Goal: Task Accomplishment & Management: Manage account settings

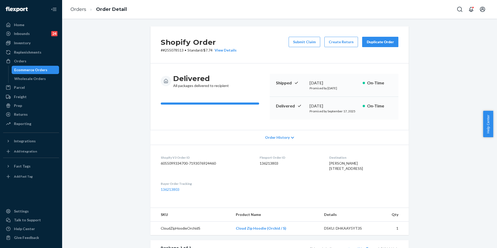
click at [79, 10] on link "Orders" at bounding box center [78, 9] width 16 height 6
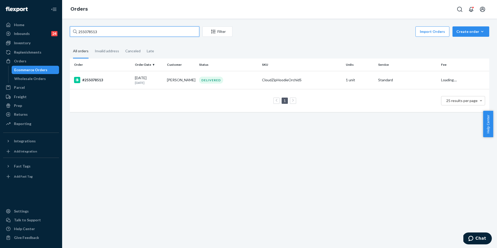
click at [97, 30] on input "255078513" at bounding box center [134, 31] width 129 height 10
paste input "138870"
type input "255138870"
click at [88, 80] on div "#255138870" at bounding box center [102, 80] width 57 height 6
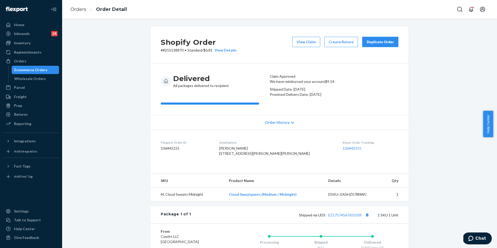
click at [372, 44] on div "Duplicate Order" at bounding box center [380, 41] width 27 height 5
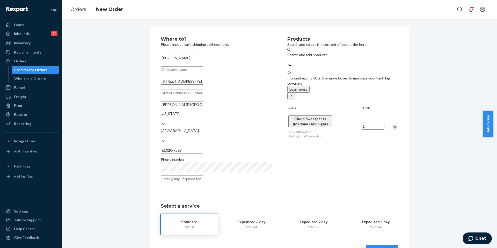
drag, startPoint x: 206, startPoint y: 87, endPoint x: 144, endPoint y: 83, distance: 62.8
click at [144, 83] on div "Where to? Please input a valid shipping address here. Brooke JORDAL 15966 E RAC…" at bounding box center [279, 145] width 427 height 239
paste input "2001 Alford Park drive 53140 Kenosha Wisconsin"
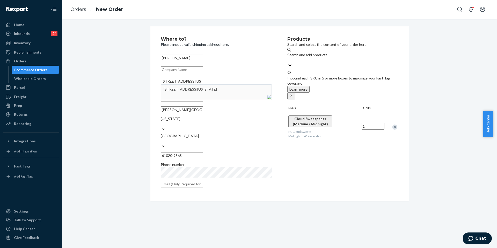
type input "2001 Alford Park drive 53140 Kenosha Wisconsin"
type input "Kenosha"
type input "53140"
type input "2001 Alford Park Dr"
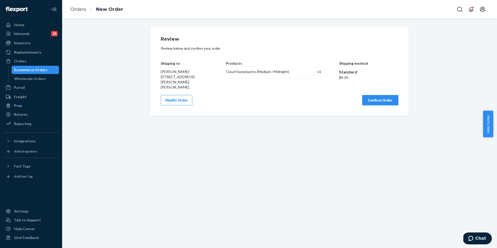
click at [372, 86] on div "Review Review below and confirm your order Shipping to Brooke JORDAL 2001 Alfor…" at bounding box center [280, 71] width 238 height 69
click at [374, 89] on div "Review Review below and confirm your order Shipping to Brooke JORDAL 2001 Alfor…" at bounding box center [280, 71] width 238 height 69
click at [376, 96] on button "Confirm Order" at bounding box center [380, 100] width 36 height 10
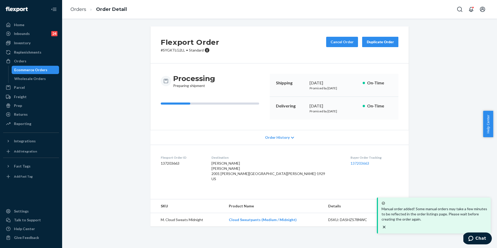
click at [225, 142] on div "Order History" at bounding box center [279, 137] width 258 height 15
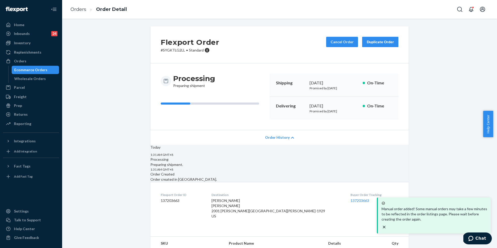
click at [233, 136] on div "Order History" at bounding box center [279, 137] width 258 height 15
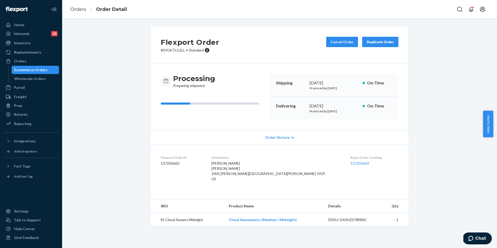
click at [224, 153] on dl "Flexport Order ID 137203663 Destination Brooke JORDAL Brooke JORDAL 2001 Alford…" at bounding box center [279, 169] width 258 height 49
click at [75, 9] on link "Orders" at bounding box center [78, 9] width 16 height 6
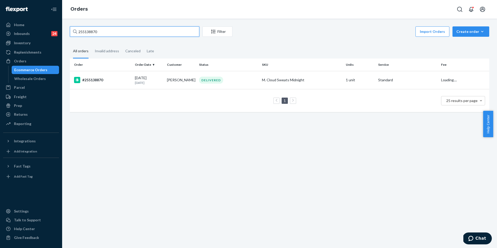
click at [108, 34] on input "255138870" at bounding box center [134, 31] width 129 height 10
paste input "015677"
type input "255015677"
click at [116, 77] on div "#255015677" at bounding box center [102, 80] width 57 height 6
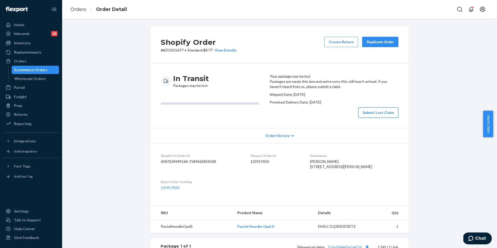
click at [371, 118] on button "Submit Lost Claim" at bounding box center [378, 112] width 40 height 10
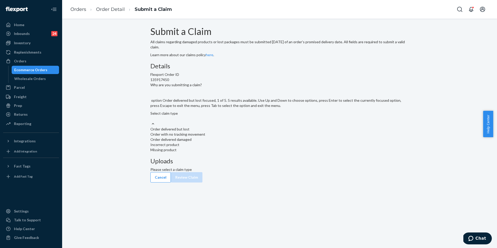
click at [237, 121] on div "Select claim type" at bounding box center [279, 116] width 258 height 10
click at [151, 121] on input "Why are you submitting a claim? option Order delivered but lost focused, 1 of 5…" at bounding box center [150, 118] width 1 height 5
click at [231, 137] on div "Order with no tracking movement" at bounding box center [279, 134] width 258 height 5
click at [151, 121] on input "Why are you submitting a claim? option Order with no tracking movement focused,…" at bounding box center [150, 118] width 1 height 5
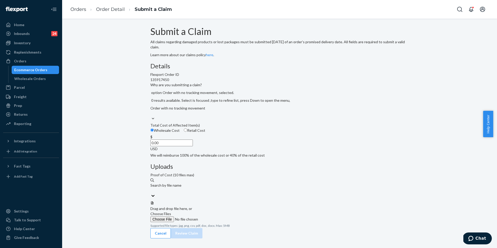
click at [193, 146] on input "0.00" at bounding box center [171, 143] width 42 height 7
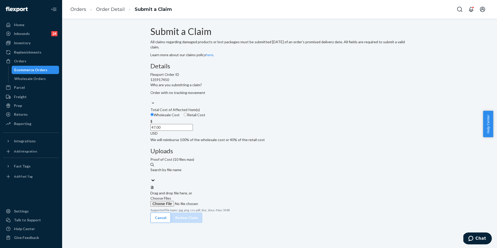
type input "47.00"
click at [171, 196] on span "Choose Files" at bounding box center [160, 198] width 21 height 4
click at [221, 201] on input "Choose Files" at bounding box center [185, 204] width 70 height 6
click at [202, 218] on button "Review Claim" at bounding box center [187, 223] width 32 height 10
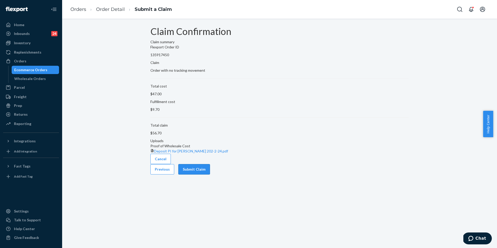
click at [210, 174] on button "Submit Claim" at bounding box center [194, 169] width 32 height 10
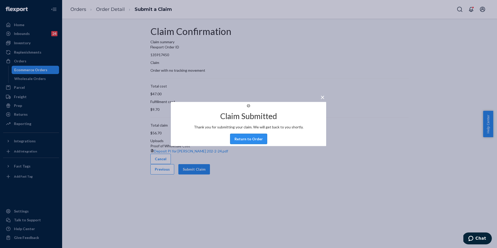
click at [254, 144] on button "Return to Order" at bounding box center [248, 139] width 37 height 10
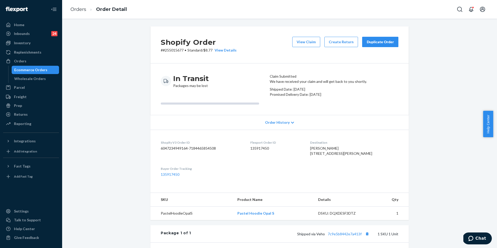
click at [382, 43] on div "Duplicate Order" at bounding box center [380, 41] width 27 height 5
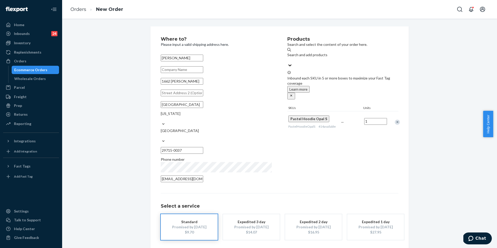
click at [187, 96] on input "text" at bounding box center [182, 93] width 42 height 7
paste input "1662 Kilburn Lane Fort Mill, SC 29715"
type input "1662 Kilburn Lane Fort Mill, SC 29715"
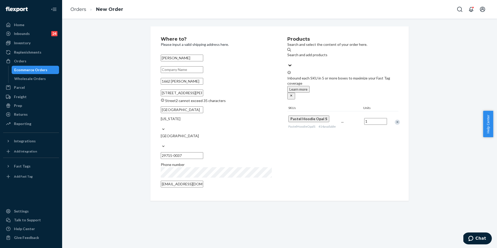
drag, startPoint x: 247, startPoint y: 103, endPoint x: 105, endPoint y: 101, distance: 141.6
click at [105, 101] on div "Where to? Please input a valid shipping address here. Lisa Viggiano 1662 Kilbur…" at bounding box center [279, 113] width 427 height 174
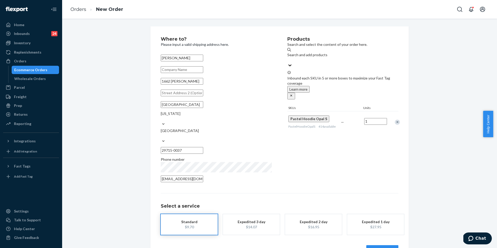
click at [384, 245] on button "Review Order" at bounding box center [382, 250] width 32 height 10
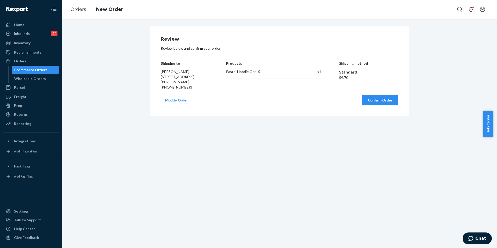
click at [369, 98] on button "Confirm Order" at bounding box center [380, 100] width 36 height 10
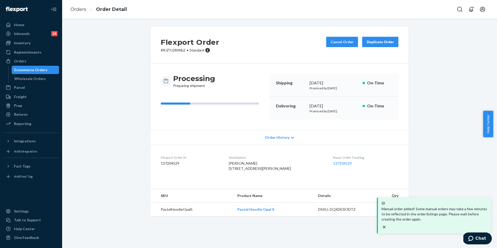
click at [232, 153] on dl "Flexport Order ID 137204529 Destination Lisa Viggiano 1662 Kilburn Ln Fort Mill…" at bounding box center [279, 164] width 258 height 39
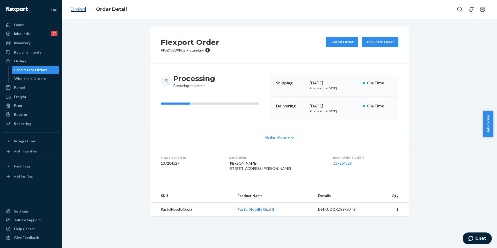
click at [79, 11] on link "Orders" at bounding box center [78, 9] width 16 height 6
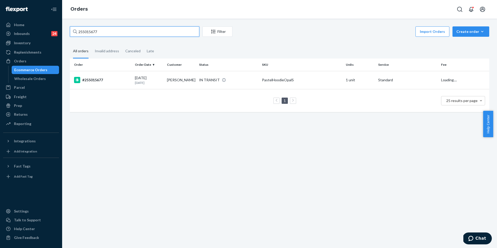
click at [116, 34] on input "255015677" at bounding box center [134, 31] width 129 height 10
paste input "197615"
type input "255197615"
click at [99, 85] on td "#255197615" at bounding box center [101, 80] width 63 height 18
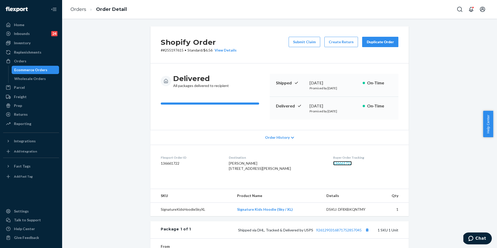
click at [336, 163] on link "136661722" at bounding box center [342, 163] width 19 height 4
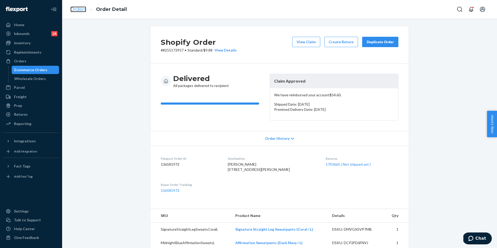
click at [74, 8] on link "Orders" at bounding box center [78, 9] width 16 height 6
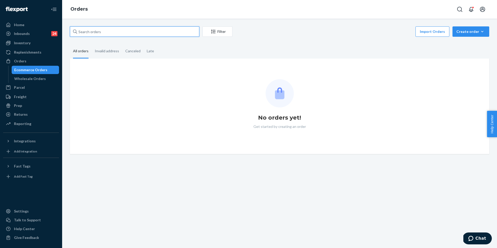
click at [119, 29] on input "text" at bounding box center [134, 31] width 129 height 10
paste input "255087465"
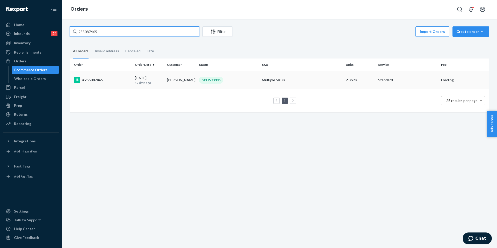
type input "255087465"
click at [104, 83] on div "#255087465" at bounding box center [102, 80] width 57 height 6
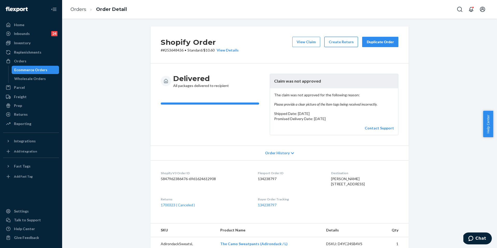
click at [332, 43] on button "Create Return" at bounding box center [341, 42] width 34 height 10
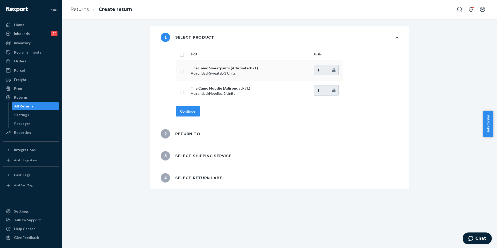
click at [181, 72] on input "checkbox" at bounding box center [182, 70] width 4 height 5
checkbox input "true"
click at [191, 116] on div "SKU Units The Camo Sweatpants (Adirondack / L) AdirondackSweatsL - 1 Units 1 Th…" at bounding box center [286, 85] width 243 height 75
click at [190, 115] on button "Continue" at bounding box center [188, 111] width 24 height 10
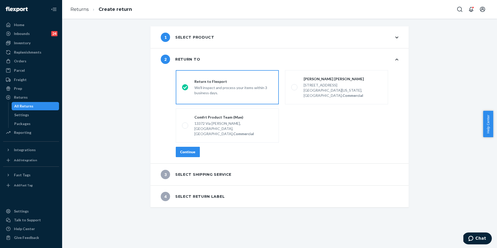
click at [192, 147] on button "Continue" at bounding box center [188, 152] width 24 height 10
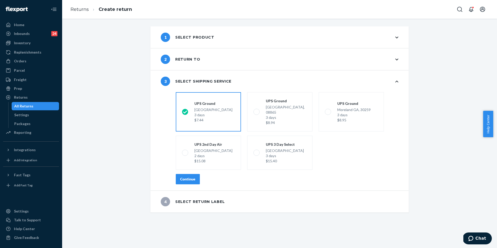
click at [194, 174] on button "Continue" at bounding box center [188, 179] width 24 height 10
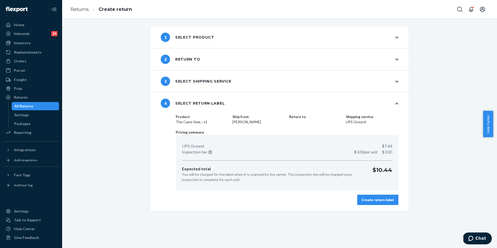
click at [369, 199] on div "Create return label" at bounding box center [378, 199] width 32 height 5
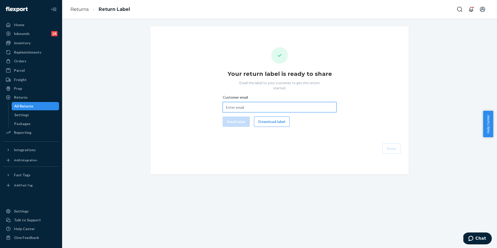
click at [242, 103] on input "Customer email" at bounding box center [280, 107] width 114 height 10
paste input "lindsaystrelec@gmail.com"
type input "lindsaystrelec@gmail.com"
click at [243, 116] on button "Email label" at bounding box center [236, 121] width 27 height 10
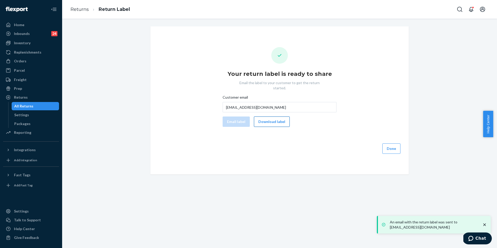
click at [268, 119] on button "Download label" at bounding box center [272, 121] width 36 height 10
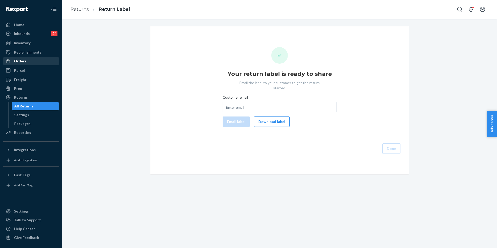
click at [35, 58] on div "Orders" at bounding box center [31, 60] width 55 height 7
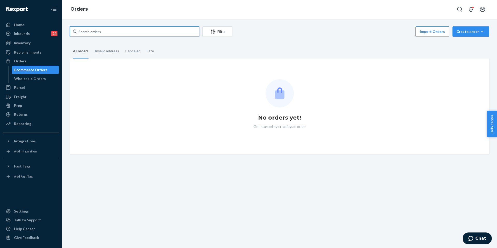
click at [106, 33] on input "text" at bounding box center [134, 31] width 129 height 10
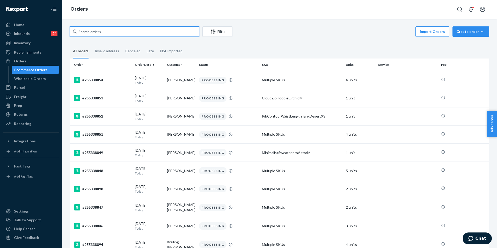
paste input "253314793.1"
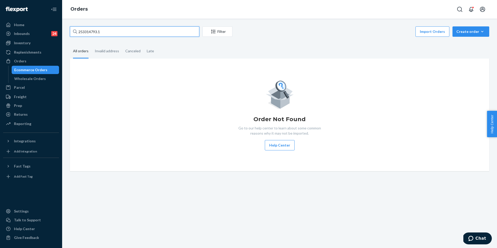
click at [108, 34] on input "253314793.1" at bounding box center [134, 31] width 129 height 10
type input "253314793"
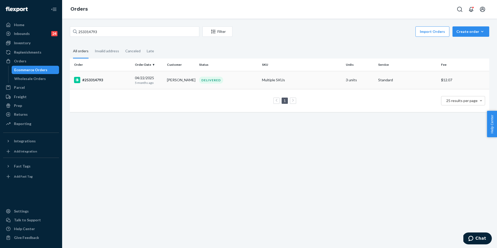
click at [107, 82] on div "#253314793" at bounding box center [102, 80] width 57 height 6
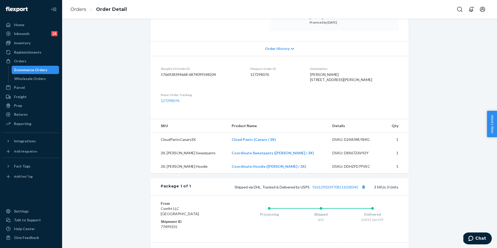
scroll to position [95, 0]
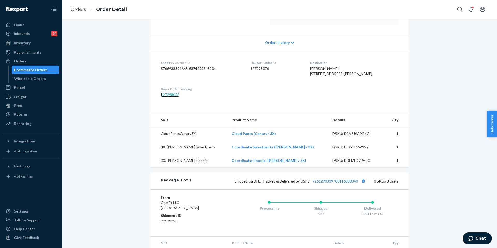
click at [164, 97] on link "127298076" at bounding box center [170, 94] width 19 height 4
click at [33, 42] on div "Inventory" at bounding box center [31, 42] width 55 height 7
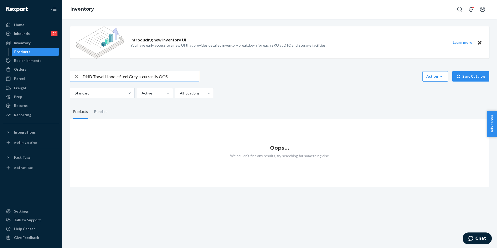
drag, startPoint x: 138, startPoint y: 78, endPoint x: 192, endPoint y: 81, distance: 53.6
click at [192, 81] on input "DND Travel Hoodie Steel Grey is currently OOS" at bounding box center [141, 76] width 116 height 10
drag, startPoint x: 119, startPoint y: 76, endPoint x: 265, endPoint y: 79, distance: 145.8
click at [265, 79] on div "DND Travel Hoodie Steel Grey Action Create product Create bundle Bulk create pr…" at bounding box center [279, 76] width 419 height 11
type input "DND Travel Hoodie"
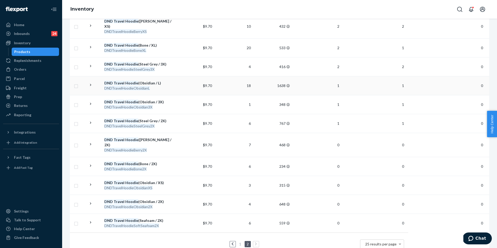
scroll to position [237, 0]
click at [240, 241] on link "1" at bounding box center [240, 243] width 4 height 4
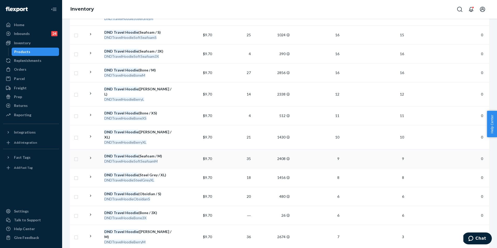
scroll to position [388, 0]
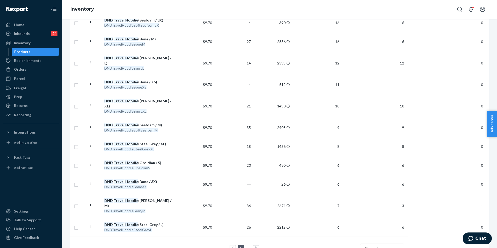
click at [32, 67] on div "Orders" at bounding box center [31, 69] width 55 height 7
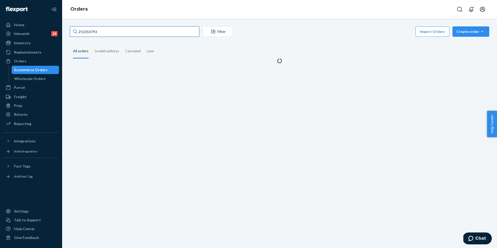
click at [98, 34] on input "253314793" at bounding box center [134, 31] width 129 height 10
paste input "4886446"
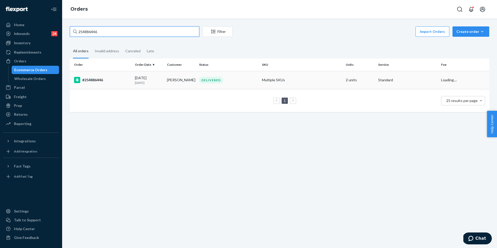
type input "254886446"
click at [100, 78] on div "#254886446" at bounding box center [102, 80] width 57 height 6
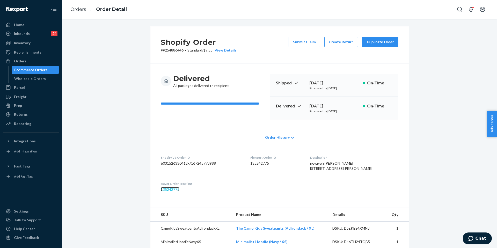
click at [163, 192] on link "135242775" at bounding box center [170, 189] width 19 height 4
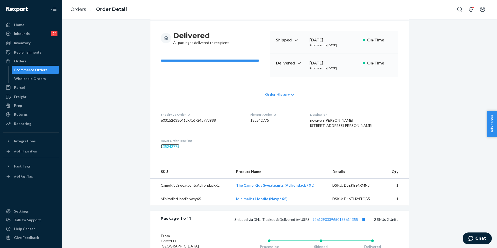
scroll to position [46, 0]
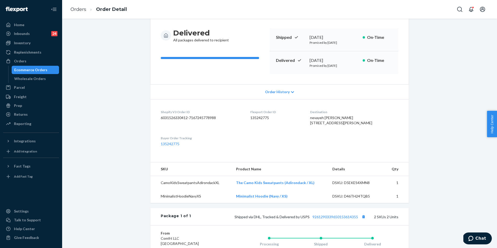
click at [312, 190] on td "The Camo Kids Sweatpants (Adirondack / XL)" at bounding box center [280, 183] width 97 height 14
drag, startPoint x: 312, startPoint y: 193, endPoint x: 230, endPoint y: 193, distance: 82.6
click at [230, 190] on tr "CamoKidsSweatpantsAdirondackXL The Camo Kids Sweatpants (Adirondack / XL) DSKU:…" at bounding box center [279, 183] width 258 height 14
copy tr "The Camo Kids Sweatpants (Adirondack / XL)"
click at [31, 113] on div "Returns" at bounding box center [31, 114] width 55 height 7
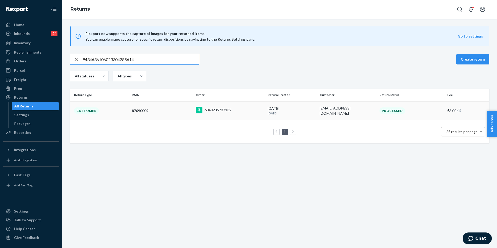
type input "9434636106023304285614"
click at [98, 114] on td "Customer" at bounding box center [100, 110] width 60 height 19
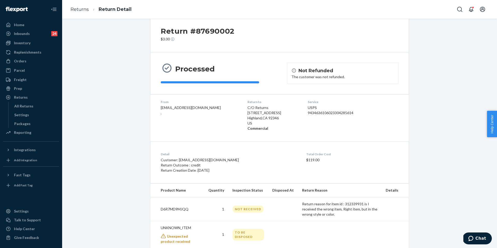
scroll to position [24, 0]
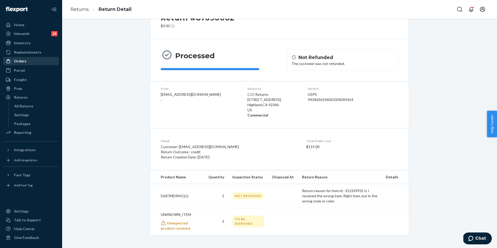
click at [25, 57] on link "Orders" at bounding box center [31, 61] width 56 height 8
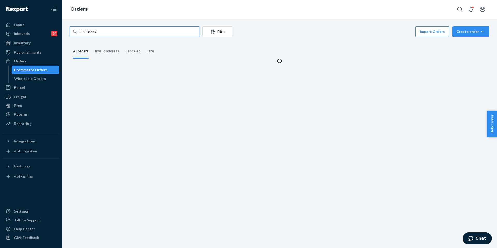
click at [87, 33] on input "254886446" at bounding box center [134, 31] width 129 height 10
paste input "515350"
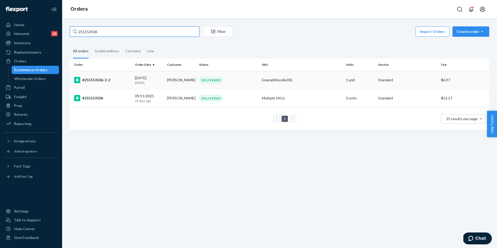
type input "255153506"
click at [123, 82] on div "#255153506-2-2" at bounding box center [102, 80] width 57 height 6
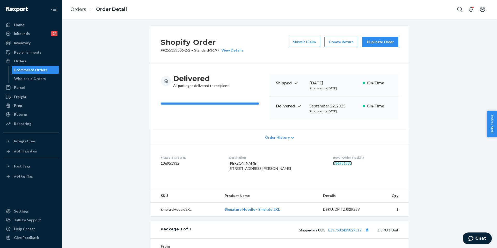
click at [333, 163] on link "136951332" at bounding box center [342, 163] width 19 height 4
click at [78, 10] on link "Orders" at bounding box center [78, 9] width 16 height 6
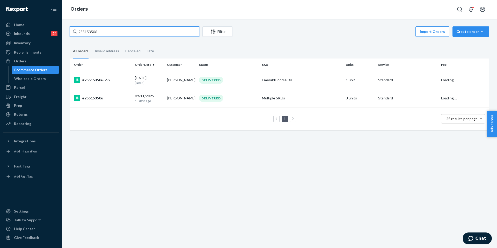
click at [112, 33] on input "255153506" at bounding box center [134, 31] width 129 height 10
paste input "4259431"
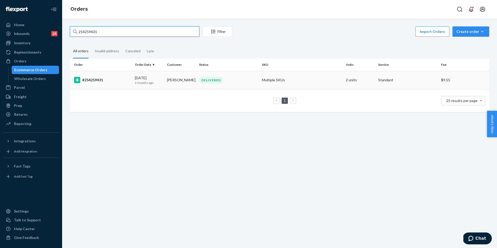
type input "254259431"
click at [119, 82] on div "#254259431" at bounding box center [102, 80] width 57 height 6
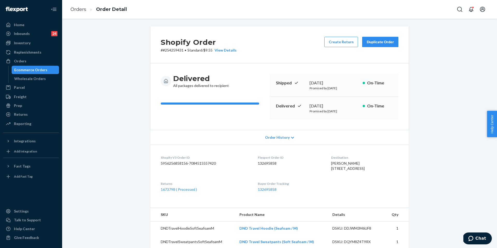
click at [371, 40] on div "Duplicate Order" at bounding box center [380, 41] width 27 height 5
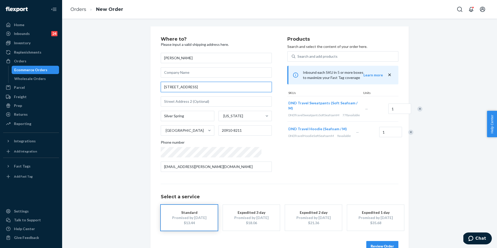
drag, startPoint x: 216, startPoint y: 87, endPoint x: 138, endPoint y: 78, distance: 78.4
click at [138, 78] on div "Where to? Please input a valid shipping address here. Sydney Siegel 1200 E West…" at bounding box center [279, 143] width 427 height 235
paste input "4450 S Park Ave Chevy Chase MD 20815"
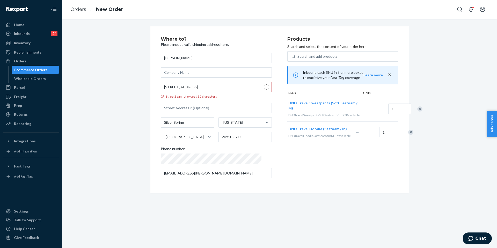
type input "4450 S Park Ave"
type input "Chevy Chase"
type input "20815"
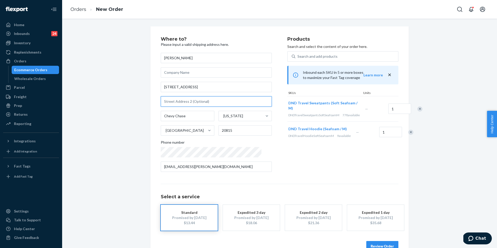
click at [194, 101] on input "text" at bounding box center [216, 101] width 111 height 10
paste input "Apt 1708"
type input "Apt 1708"
click at [408, 135] on div "Remove Item" at bounding box center [410, 132] width 5 height 5
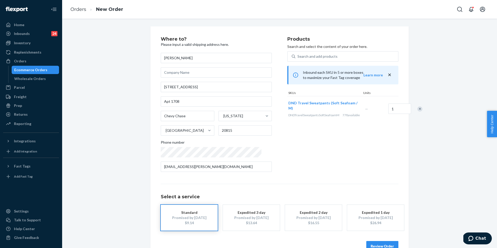
click at [381, 244] on button "Review Order" at bounding box center [382, 246] width 32 height 10
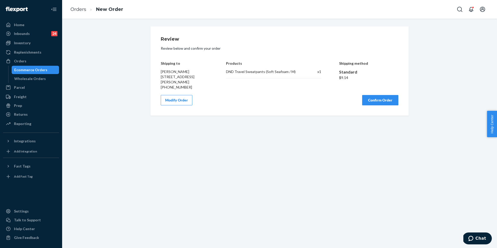
click at [377, 96] on div "Review Review below and confirm your order Shipping to Sydney Siegel 4450 S Par…" at bounding box center [280, 71] width 238 height 69
click at [378, 102] on button "Confirm Order" at bounding box center [380, 100] width 36 height 10
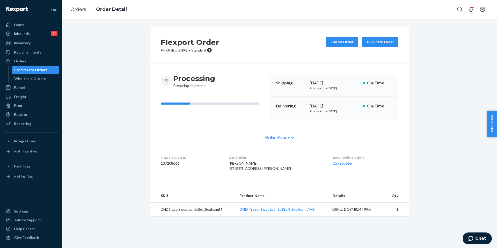
click at [226, 149] on dl "Flexport Order ID 137208666 Destination Sydney Siegel 4450 S Park Ave Apt 1708 …" at bounding box center [279, 164] width 258 height 39
click at [84, 11] on link "Orders" at bounding box center [78, 9] width 16 height 6
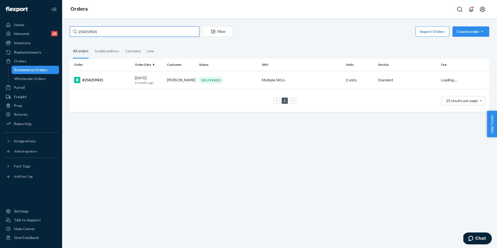
click at [102, 31] on input "254259431" at bounding box center [134, 31] width 129 height 10
paste input "707605"
type input "254707605"
click at [96, 78] on div "#254707605" at bounding box center [102, 80] width 57 height 6
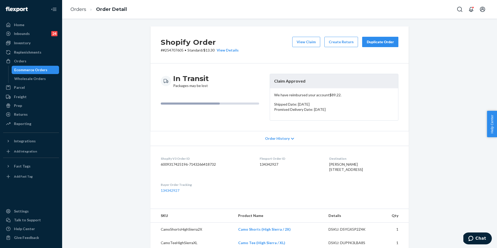
click at [89, 9] on li "Order Detail" at bounding box center [106, 9] width 41 height 7
click at [82, 10] on link "Orders" at bounding box center [78, 9] width 16 height 6
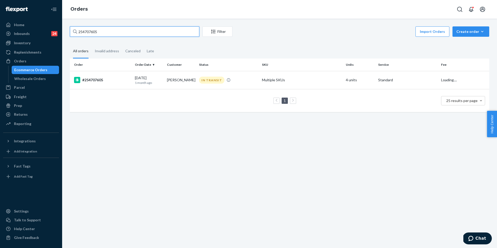
click at [125, 30] on input "254707605" at bounding box center [134, 31] width 129 height 10
paste input "5099496"
type input "255099496"
click at [92, 81] on div "#255099496" at bounding box center [102, 80] width 57 height 6
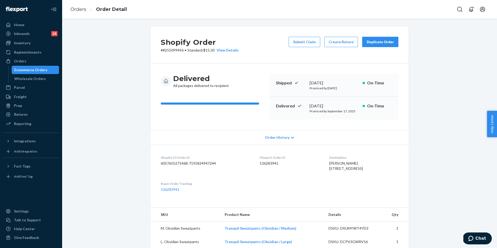
click at [367, 44] on div "Duplicate Order" at bounding box center [380, 41] width 27 height 5
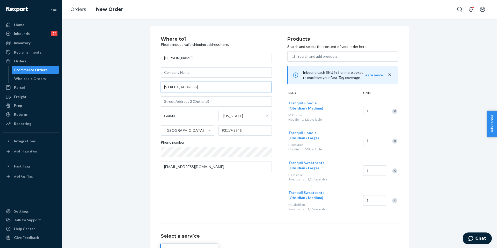
drag, startPoint x: 215, startPoint y: 90, endPoint x: 143, endPoint y: 87, distance: 72.3
click at [143, 87] on div "Where to? Please input a valid shipping address here. Briley Smith 5512 Armitos…" at bounding box center [279, 163] width 427 height 275
paste input "105 Florida Street Travis AFB, 94535"
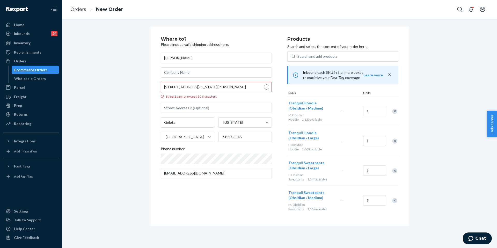
type input "105 Florida St"
type input "Fairfield"
type input "94535"
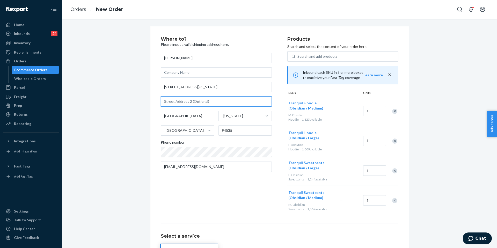
click at [194, 100] on input "text" at bounding box center [216, 101] width 111 height 10
paste input "105 Florida Street Travis AFB, 94535"
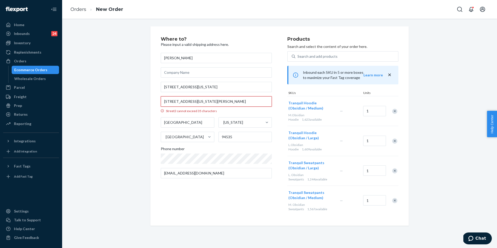
click at [237, 104] on input "105 Florida Street Travis AFB, 94535" at bounding box center [216, 101] width 111 height 10
click at [207, 101] on input "105 Florida Street Travis AFB, 94535" at bounding box center [216, 101] width 111 height 10
click at [210, 101] on input "105 Florida Street Travis AFB, 94535" at bounding box center [216, 101] width 111 height 10
click at [206, 101] on input "105 Florida Street Travis AFB, 94535" at bounding box center [216, 101] width 111 height 10
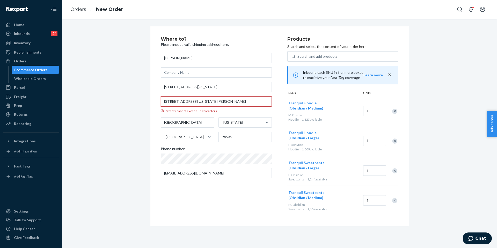
click at [206, 101] on input "105 Florida Street Travis AFB, 94535" at bounding box center [216, 101] width 111 height 10
type input "105 Florida Street Travis AFB, 94535"
click at [242, 92] on div "Briley Smith 105 Florida St 105 Florida Street Travis AFB, 94535 Street2 cannot…" at bounding box center [216, 116] width 111 height 126
click at [228, 90] on input "105 Florida St" at bounding box center [216, 87] width 111 height 10
drag, startPoint x: 228, startPoint y: 90, endPoint x: 163, endPoint y: 89, distance: 65.0
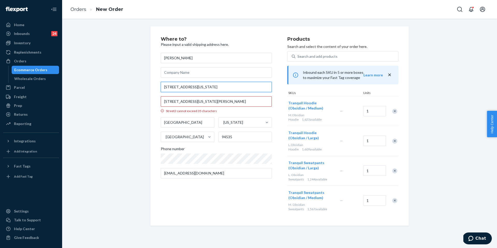
click at [162, 89] on input "105 Florida St" at bounding box center [216, 87] width 111 height 10
click at [189, 89] on input "105 Florida St" at bounding box center [216, 87] width 111 height 10
drag, startPoint x: 187, startPoint y: 87, endPoint x: 160, endPoint y: 83, distance: 26.7
click at [161, 83] on input "105 Florida St" at bounding box center [216, 87] width 111 height 10
paste input "reet Travis AFB, 94535"
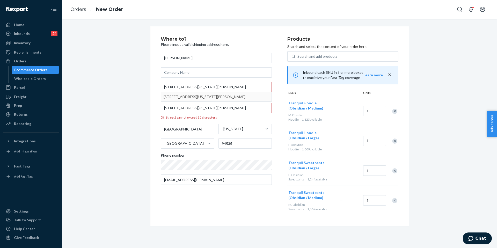
type input "105 Florida St"
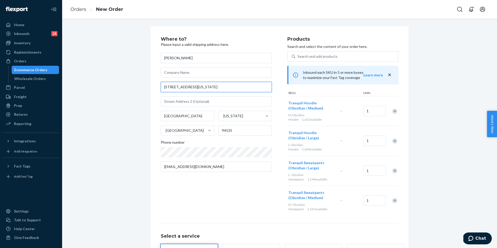
click at [202, 83] on input "105 Florida St" at bounding box center [216, 87] width 111 height 10
click at [201, 95] on div "Briley Smith 105 Florida St Fairfield California United States 94535 Phone numb…" at bounding box center [216, 112] width 111 height 119
click at [199, 103] on input "text" at bounding box center [216, 101] width 111 height 10
paste input "105 Florida Street Travis AFB, 94535"
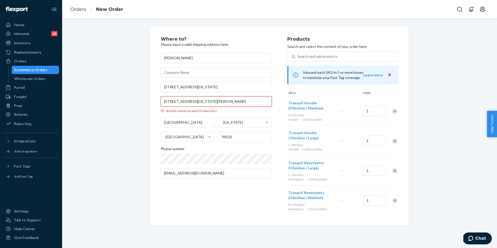
drag, startPoint x: 192, startPoint y: 103, endPoint x: 136, endPoint y: 101, distance: 55.2
click at [136, 101] on div "Where to? Please input a valid shipping address here. Briley Smith 105 Florida …" at bounding box center [279, 125] width 427 height 199
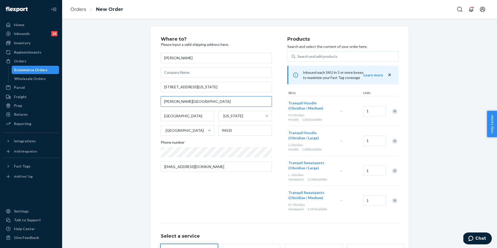
drag, startPoint x: 195, startPoint y: 103, endPoint x: 179, endPoint y: 103, distance: 15.8
click at [179, 103] on input "Travis AFB, 94535" at bounding box center [216, 101] width 111 height 10
type input "Travis AFB"
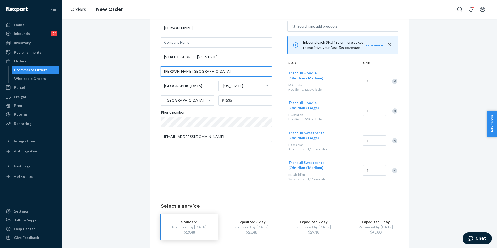
scroll to position [53, 0]
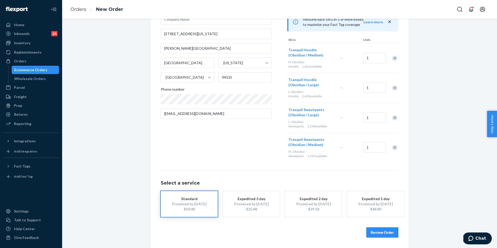
click at [379, 233] on button "Review Order" at bounding box center [382, 232] width 32 height 10
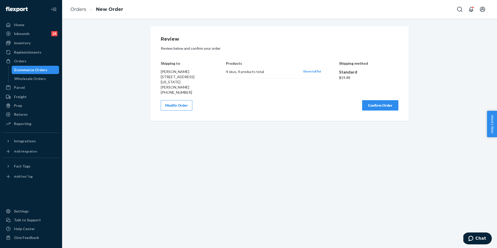
click at [383, 108] on button "Confirm Order" at bounding box center [380, 105] width 36 height 10
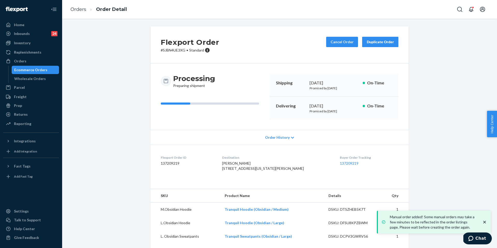
click at [198, 173] on div "Flexport Order ID 137209219" at bounding box center [187, 164] width 53 height 18
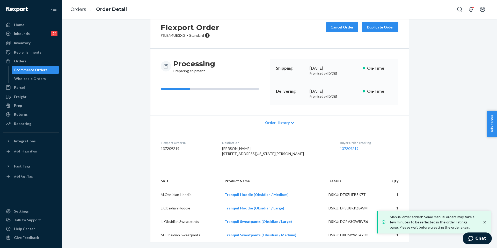
scroll to position [30, 0]
click at [221, 130] on dl "Flexport Order ID 137209219 Destination Briley Smith 105 Florida St Travis Afb …" at bounding box center [279, 149] width 258 height 39
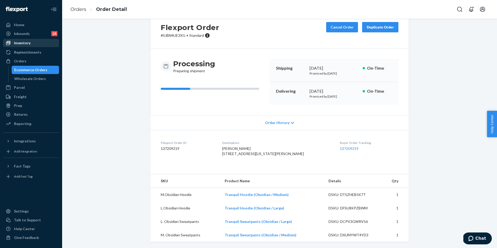
click at [40, 46] on div "Inventory" at bounding box center [31, 42] width 55 height 7
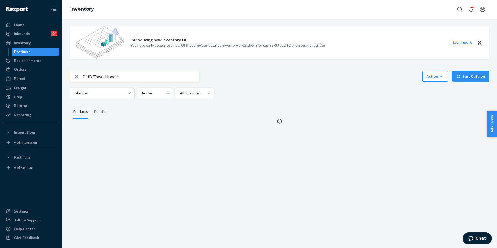
click at [101, 79] on input "DND Travel Hoodie" at bounding box center [141, 76] width 116 height 10
click at [127, 75] on input "Minimalist Hoodie - Panther / L" at bounding box center [141, 76] width 116 height 10
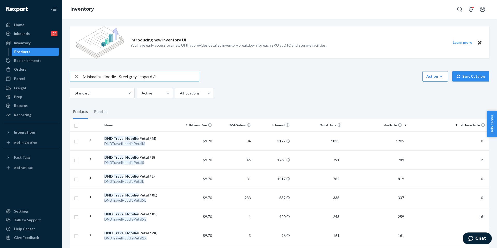
type input "Minimalist Hoodie - Steel grey Leopard / L"
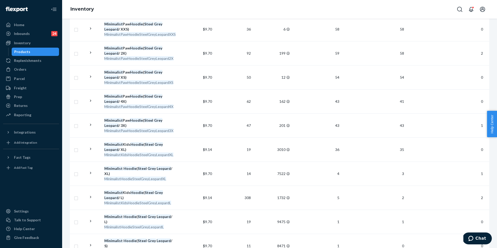
scroll to position [362, 0]
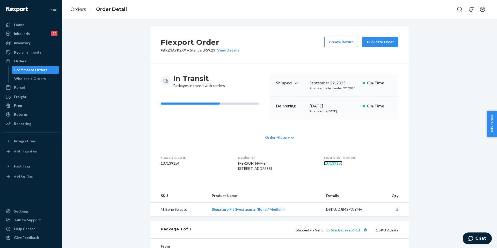
click at [333, 161] on link "137139154" at bounding box center [333, 163] width 19 height 4
click at [83, 9] on link "Orders" at bounding box center [78, 9] width 16 height 6
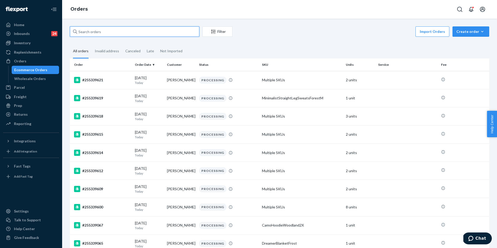
click at [105, 31] on input "text" at bounding box center [134, 31] width 129 height 10
paste input "254700886"
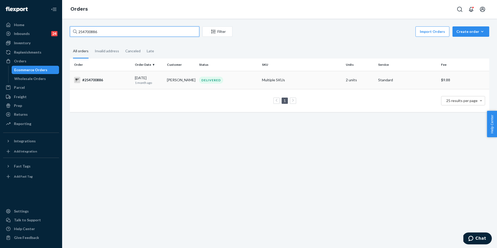
type input "254700886"
click at [102, 75] on td "#254700886" at bounding box center [101, 80] width 63 height 18
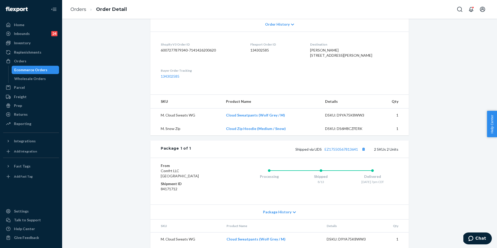
scroll to position [122, 0]
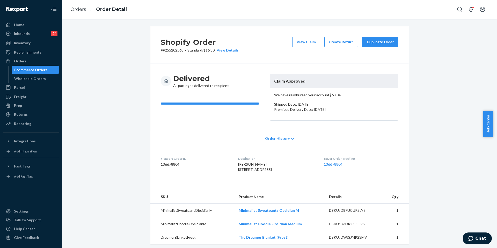
click at [367, 41] on div "Duplicate Order" at bounding box center [380, 41] width 27 height 5
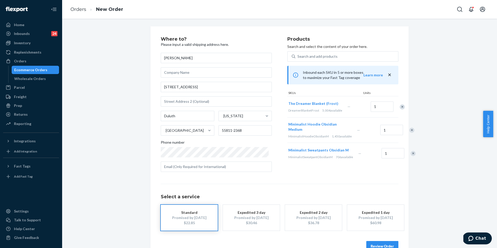
click at [400, 109] on div "Remove Item" at bounding box center [402, 106] width 5 height 5
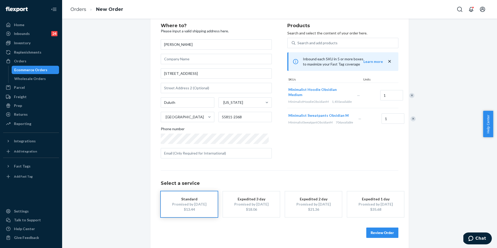
scroll to position [14, 0]
click at [377, 227] on button "Review Order" at bounding box center [382, 232] width 32 height 10
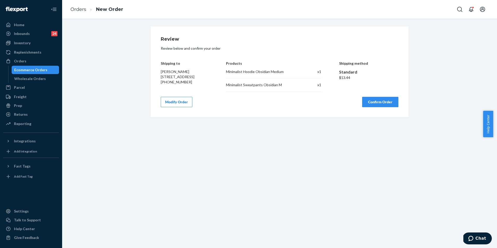
scroll to position [0, 0]
click at [378, 103] on button "Confirm Order" at bounding box center [380, 102] width 36 height 10
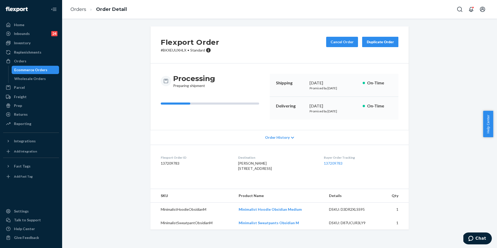
click at [213, 123] on div "Processing Preparing shipment Shipping [DATE] Promised by [DATE] On-Time Delive…" at bounding box center [279, 96] width 258 height 67
click at [77, 9] on link "Orders" at bounding box center [78, 9] width 16 height 6
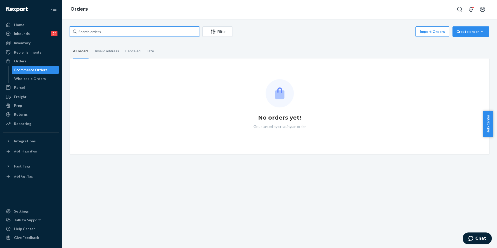
click at [125, 34] on input "text" at bounding box center [134, 31] width 129 height 10
paste input "255040335"
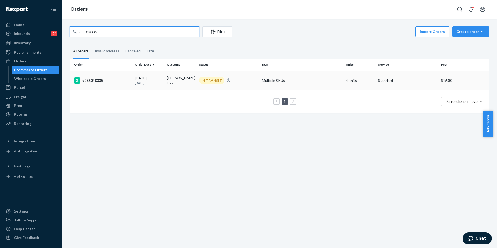
type input "255040335"
click at [95, 78] on div "#255040335" at bounding box center [102, 80] width 57 height 6
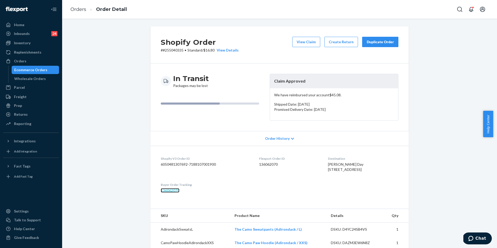
click at [170, 193] on link "136062070" at bounding box center [170, 190] width 19 height 4
click at [382, 43] on div "Duplicate Order" at bounding box center [380, 41] width 27 height 5
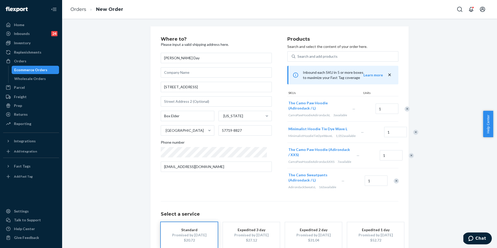
click at [413, 135] on div "Remove Item" at bounding box center [415, 132] width 5 height 5
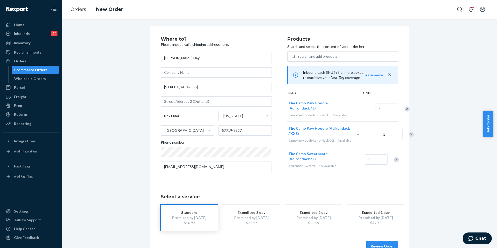
click at [394, 162] on div "Remove Item" at bounding box center [396, 159] width 5 height 5
click at [225, 86] on input "[STREET_ADDRESS]" at bounding box center [216, 87] width 111 height 10
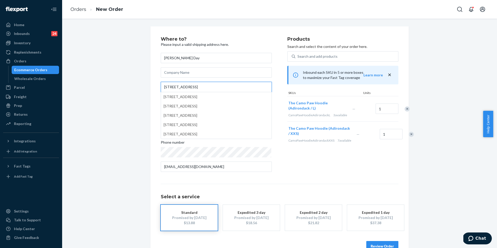
drag, startPoint x: 222, startPoint y: 86, endPoint x: 206, endPoint y: 87, distance: 15.5
click at [206, 87] on input "[STREET_ADDRESS]" at bounding box center [216, 87] width 111 height 10
type input "[STREET_ADDRESS]"
click at [130, 104] on div "Where to? Please input a valid shipping address here. [PERSON_NAME] Day [STREET…" at bounding box center [279, 143] width 427 height 235
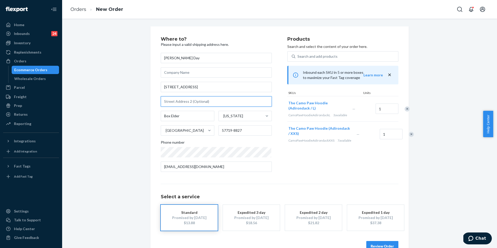
click at [181, 99] on input "text" at bounding box center [216, 101] width 111 height 10
paste input "Apt 400D"
type input "Apt 400D"
click at [383, 246] on button "Review Order" at bounding box center [382, 246] width 32 height 10
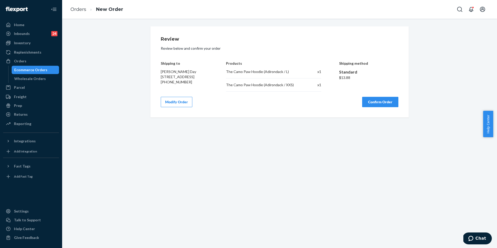
click at [369, 103] on button "Confirm Order" at bounding box center [380, 102] width 36 height 10
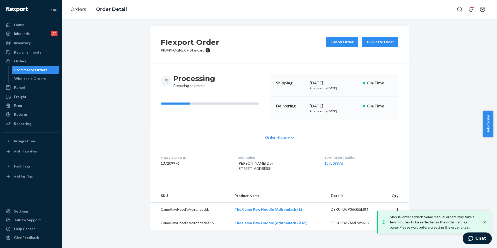
click at [230, 154] on dl "Flexport Order ID 137209976 Destination [PERSON_NAME] Day [STREET_ADDRESS] US B…" at bounding box center [279, 164] width 258 height 39
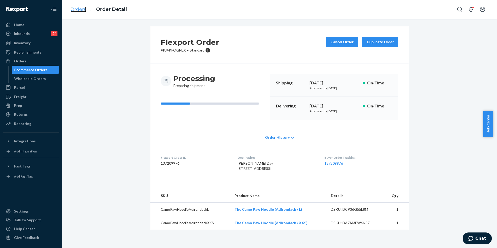
click at [79, 8] on link "Orders" at bounding box center [78, 9] width 16 height 6
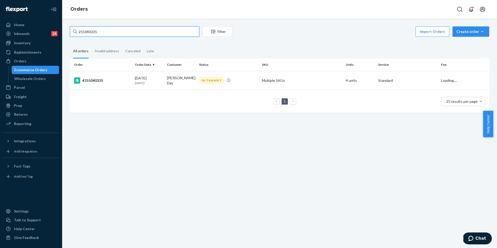
click at [111, 35] on input "255040335" at bounding box center [134, 31] width 129 height 10
paste input "204384"
type input "255204384"
click at [102, 82] on div "#255204384" at bounding box center [102, 80] width 57 height 6
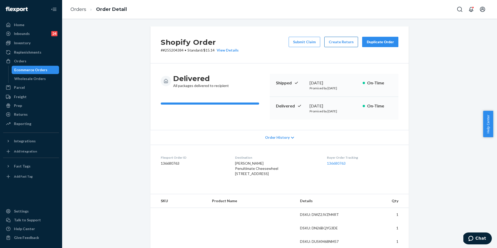
click at [338, 43] on button "Create Return" at bounding box center [341, 42] width 34 height 10
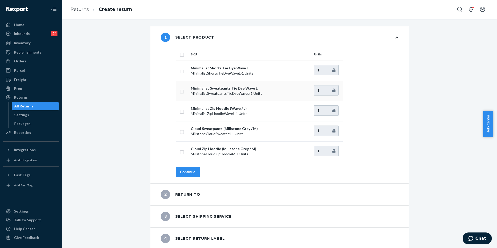
click at [181, 91] on input "checkbox" at bounding box center [182, 90] width 4 height 5
checkbox input "true"
click at [189, 171] on div "Continue" at bounding box center [187, 171] width 15 height 5
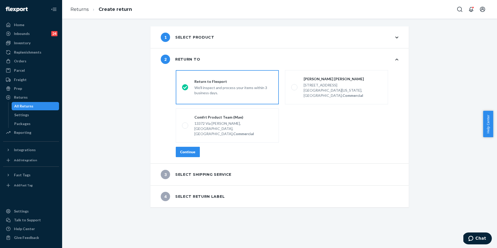
click at [192, 147] on button "Continue" at bounding box center [188, 152] width 24 height 10
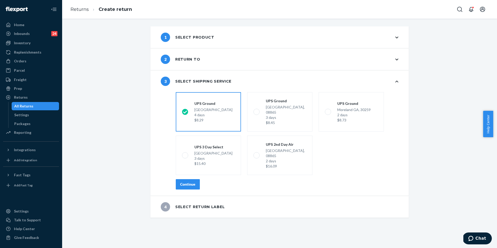
click at [188, 179] on button "Continue" at bounding box center [188, 184] width 24 height 10
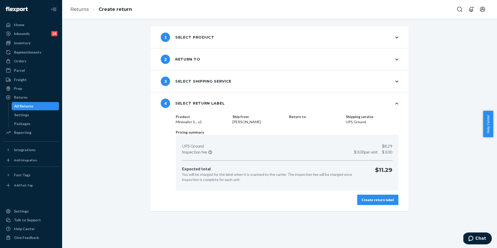
click at [376, 202] on button "Create return label" at bounding box center [377, 200] width 41 height 10
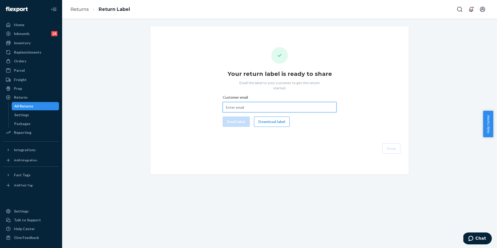
click at [239, 102] on input "Customer email" at bounding box center [280, 107] width 114 height 10
paste input "[EMAIL_ADDRESS][DOMAIN_NAME]"
type input "[EMAIL_ADDRESS][DOMAIN_NAME]"
click at [234, 116] on button "Email label" at bounding box center [236, 121] width 27 height 10
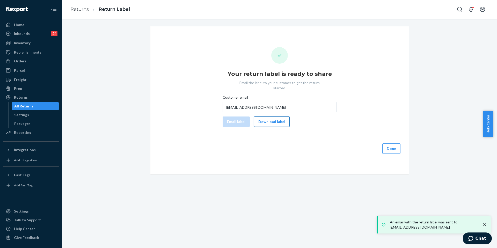
click at [274, 116] on button "Download label" at bounding box center [272, 121] width 36 height 10
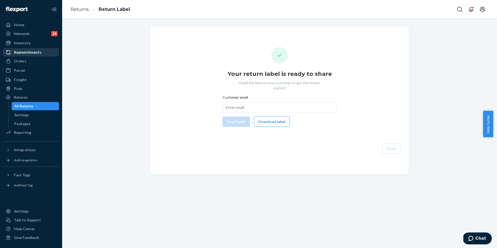
drag, startPoint x: 19, startPoint y: 63, endPoint x: 59, endPoint y: 52, distance: 41.6
click at [19, 63] on div "Orders" at bounding box center [20, 61] width 12 height 5
